Goal: Complete application form

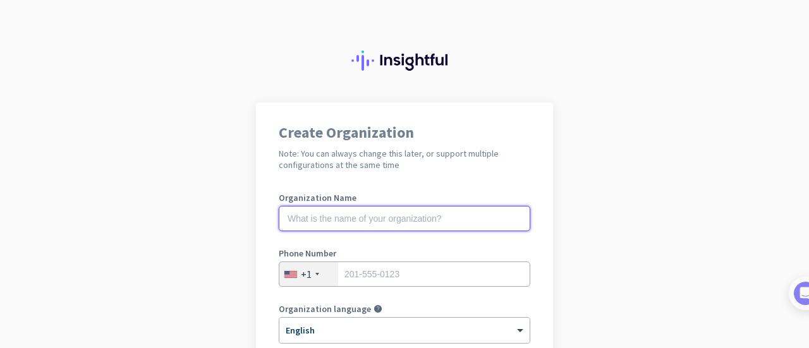
click at [413, 226] on input "text" at bounding box center [405, 218] width 252 height 25
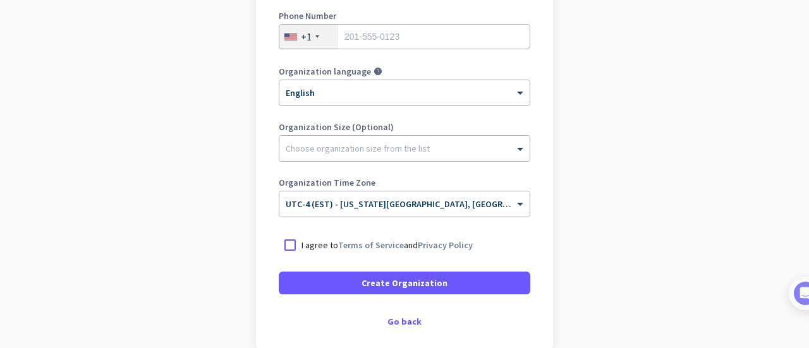
scroll to position [253, 0]
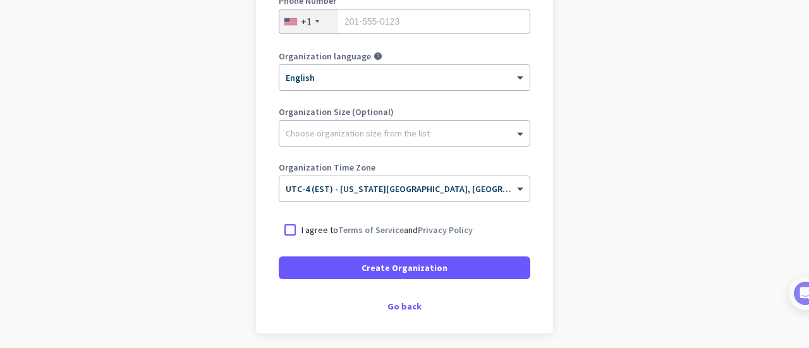
type input "Mercor"
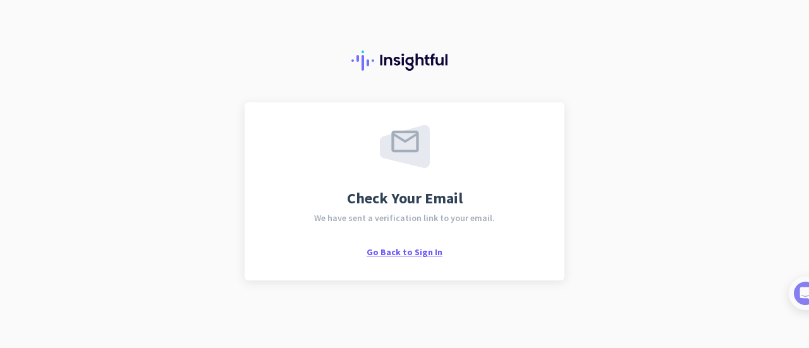
click at [413, 257] on span "Go Back to Sign In" at bounding box center [405, 252] width 76 height 11
